Goal: Task Accomplishment & Management: Manage account settings

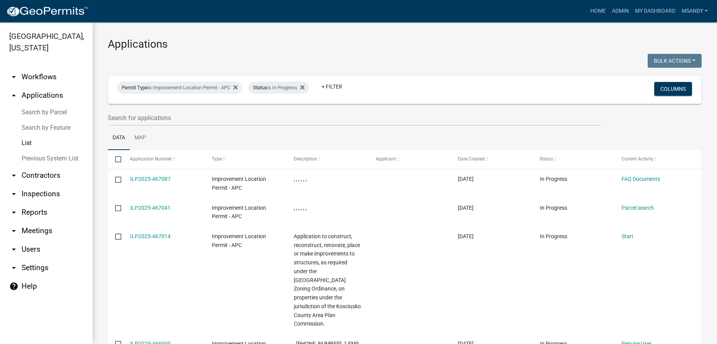
select select "3: 100"
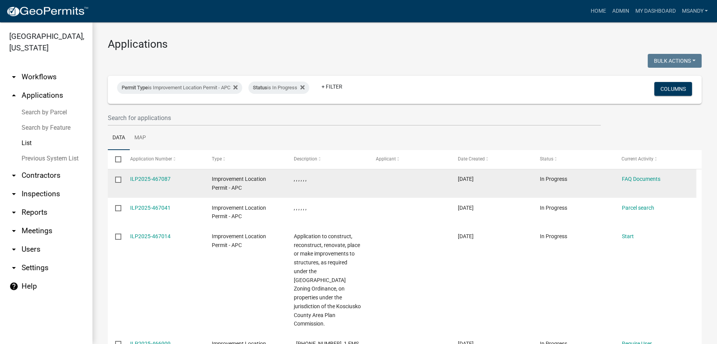
click at [116, 179] on input "checkbox" at bounding box center [117, 179] width 5 height 5
checkbox input "true"
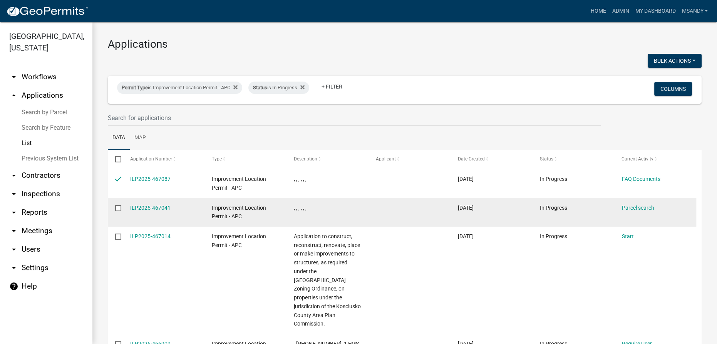
click at [118, 206] on input "checkbox" at bounding box center [117, 207] width 5 height 5
checkbox input "true"
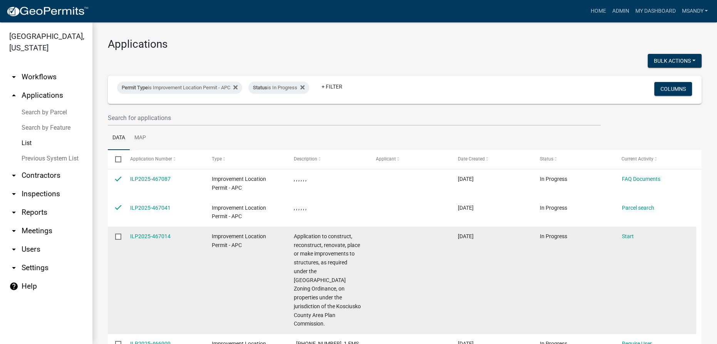
click at [117, 236] on input "checkbox" at bounding box center [117, 236] width 5 height 5
checkbox input "true"
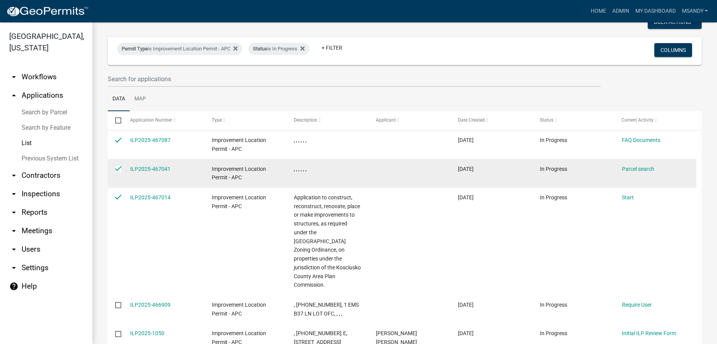
scroll to position [105, 0]
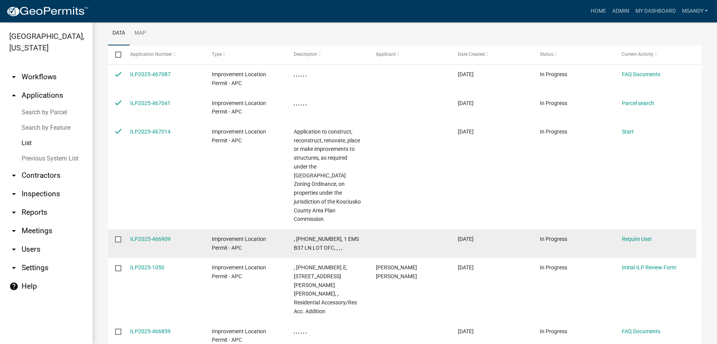
click at [122, 236] on label at bounding box center [120, 239] width 11 height 6
click at [120, 236] on input "checkbox" at bounding box center [117, 238] width 5 height 5
checkbox input "true"
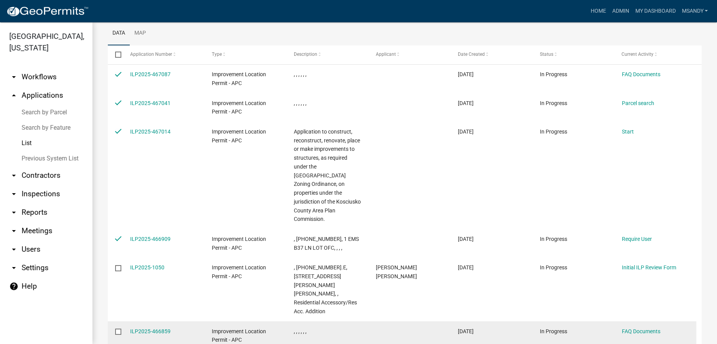
click at [120, 329] on input "checkbox" at bounding box center [117, 331] width 5 height 5
checkbox input "true"
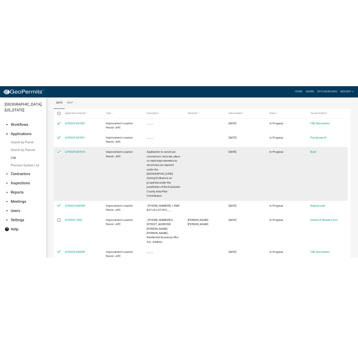
scroll to position [0, 0]
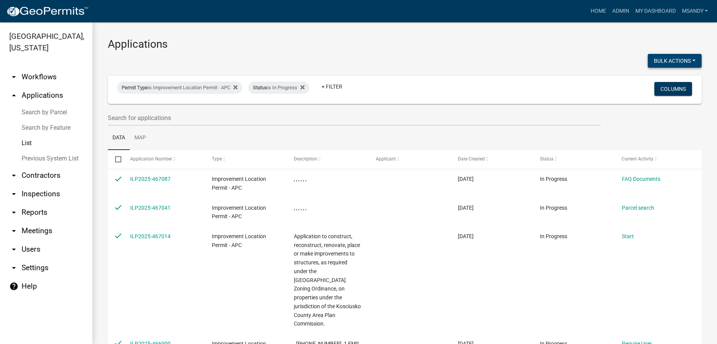
click at [648, 62] on button "Bulk Actions" at bounding box center [675, 61] width 54 height 14
click at [647, 76] on button "Void" at bounding box center [671, 81] width 62 height 18
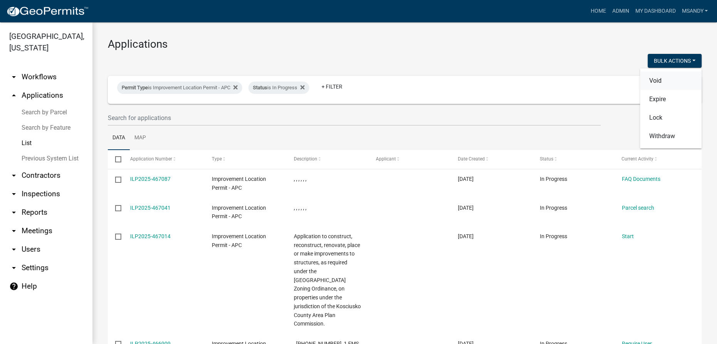
checkbox input "false"
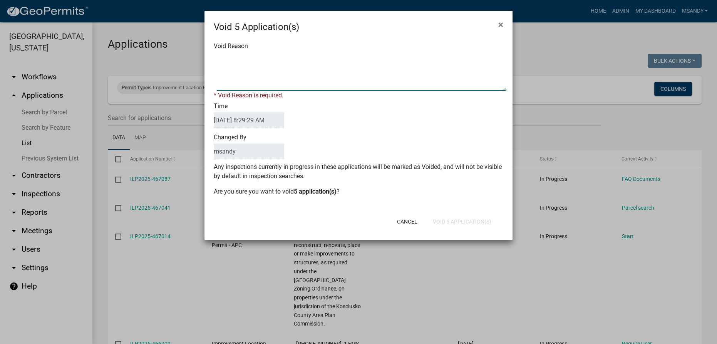
click at [247, 61] on textarea "Void Reason" at bounding box center [362, 71] width 290 height 39
type textarea "Incomplete"
click at [477, 221] on div "Cancel Void 5 Application(s)" at bounding box center [409, 222] width 190 height 20
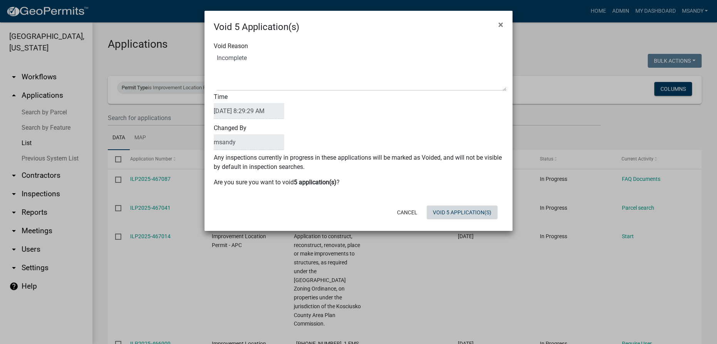
click at [474, 215] on button "Void 5 Application(s)" at bounding box center [462, 213] width 71 height 14
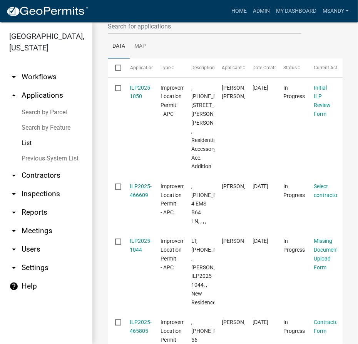
scroll to position [106, 0]
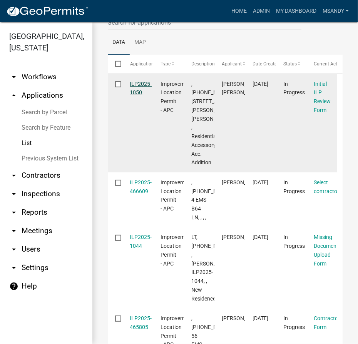
click at [143, 84] on link "ILP2025-1050" at bounding box center [141, 88] width 22 height 15
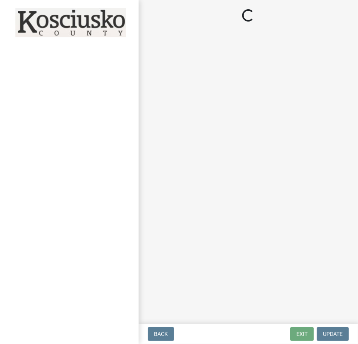
select select "d95389f4-ab5a-4603-9826-29cf73316391"
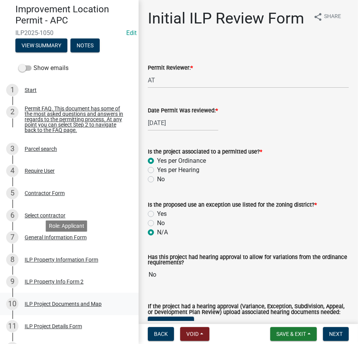
scroll to position [105, 0]
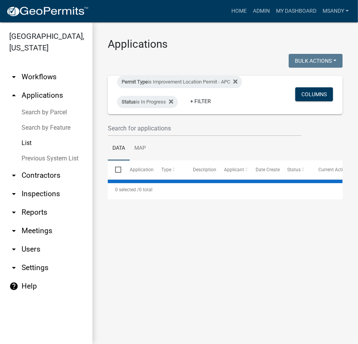
select select "3: 100"
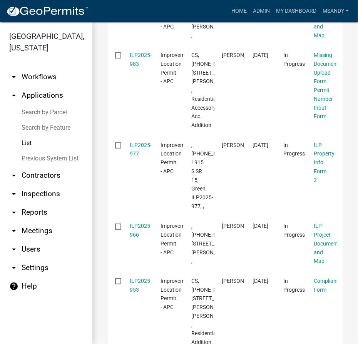
scroll to position [1505, 0]
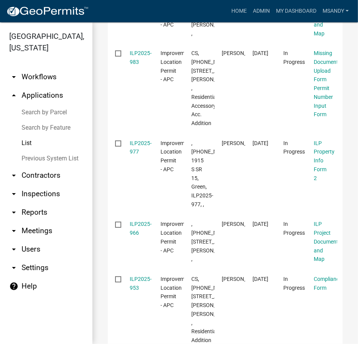
drag, startPoint x: 193, startPoint y: 103, endPoint x: 199, endPoint y: 121, distance: 18.5
copy span "[PHONE_NUMBER]"
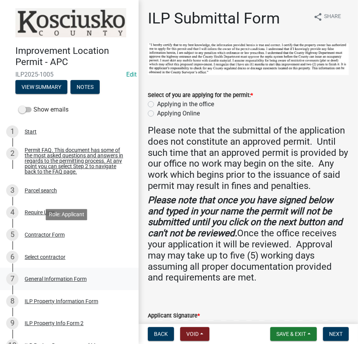
scroll to position [105, 0]
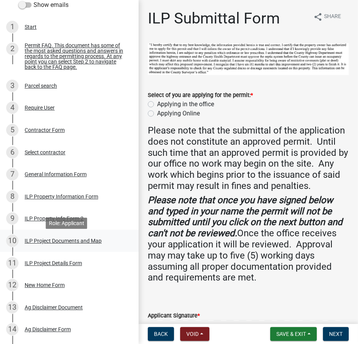
click at [57, 242] on div "ILP Project Documents and Map" at bounding box center [63, 240] width 77 height 5
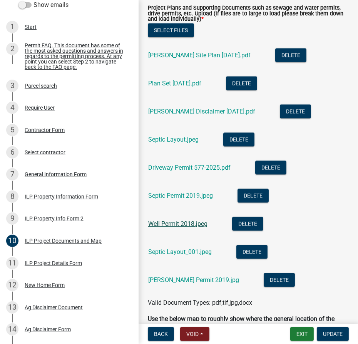
scroll to position [945, 0]
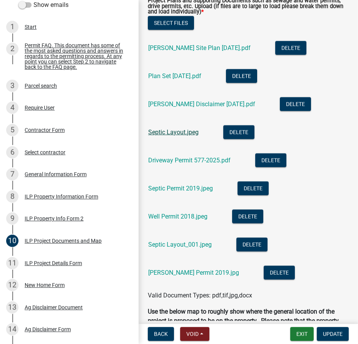
click at [172, 131] on link "Septic Layout.jpeg" at bounding box center [173, 132] width 50 height 7
click at [175, 217] on link "Well Permit 2018.jpeg" at bounding box center [177, 216] width 59 height 7
click at [176, 272] on link "[PERSON_NAME] Permit 2019.jpg" at bounding box center [193, 272] width 91 height 7
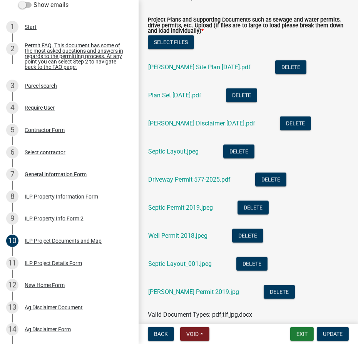
scroll to position [910, 0]
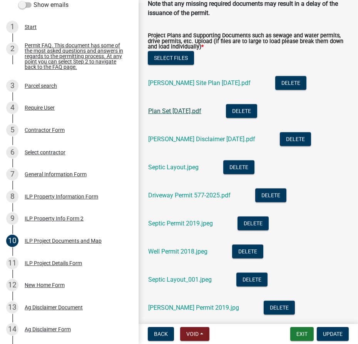
click at [163, 110] on link "Plan Set [DATE].pdf" at bounding box center [174, 110] width 53 height 7
click at [162, 81] on link "[PERSON_NAME] Site Plan [DATE].pdf" at bounding box center [199, 82] width 102 height 7
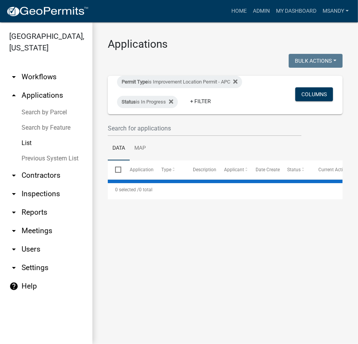
select select "3: 100"
